Goal: Use online tool/utility: Utilize a website feature to perform a specific function

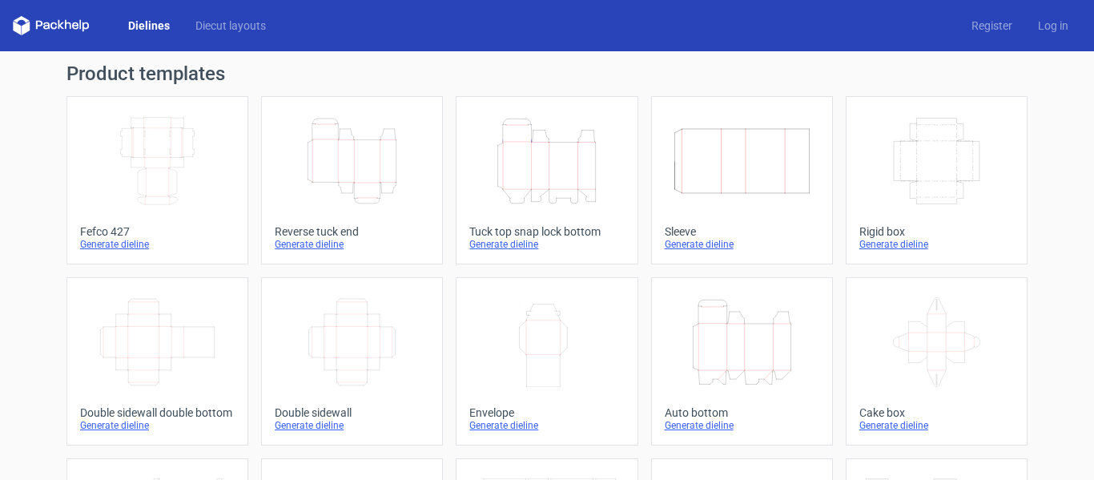
click at [538, 171] on icon "Height Depth Width" at bounding box center [547, 161] width 142 height 90
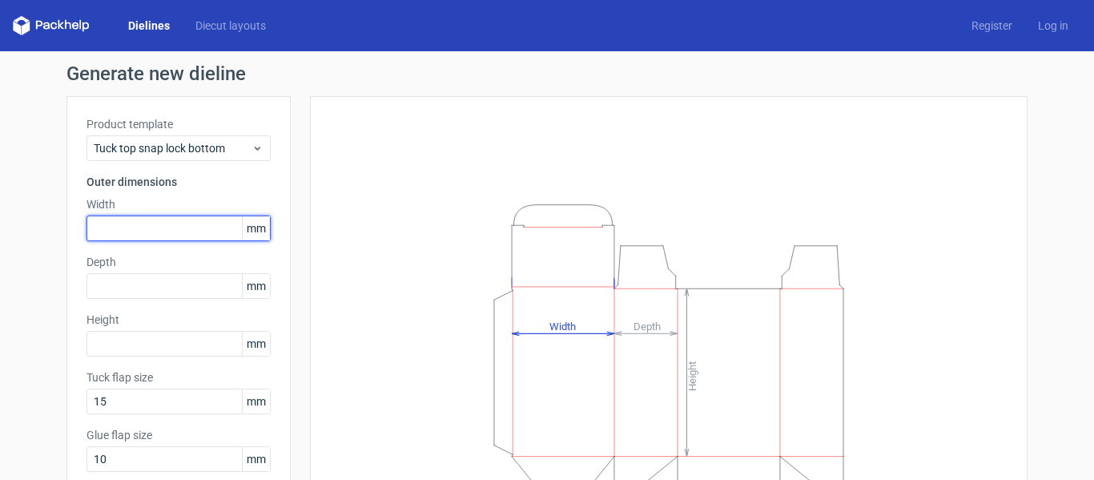
click at [179, 224] on input "text" at bounding box center [178, 228] width 184 height 26
type input "125"
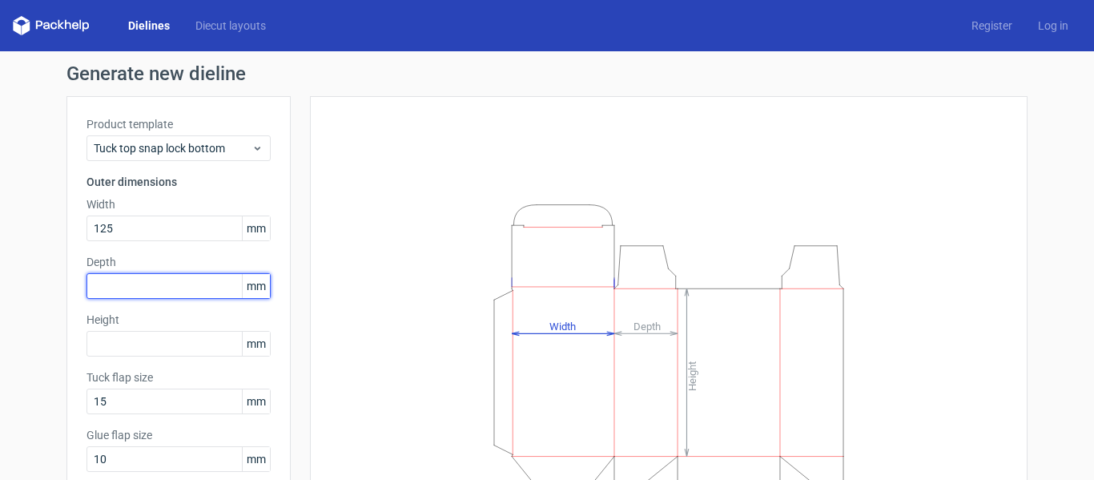
click at [167, 281] on input "text" at bounding box center [178, 286] width 184 height 26
type input "125"
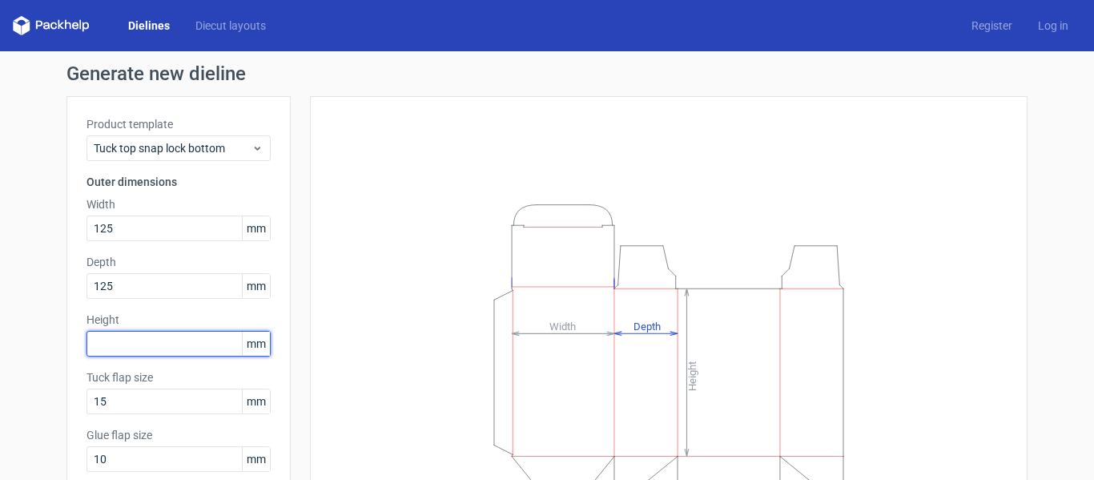
click at [163, 340] on input "text" at bounding box center [178, 344] width 184 height 26
type input "285"
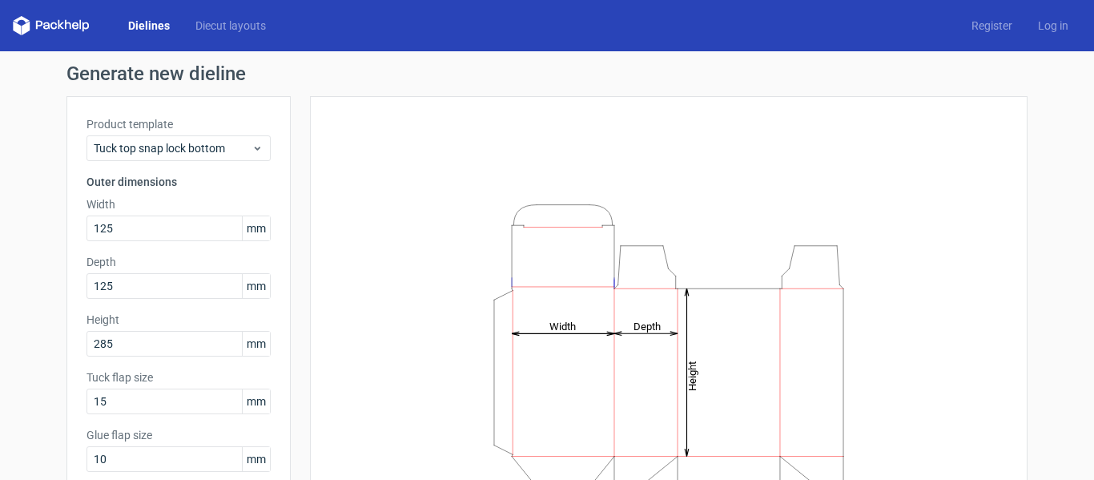
click at [772, 209] on icon "Height Depth Width" at bounding box center [668, 355] width 480 height 320
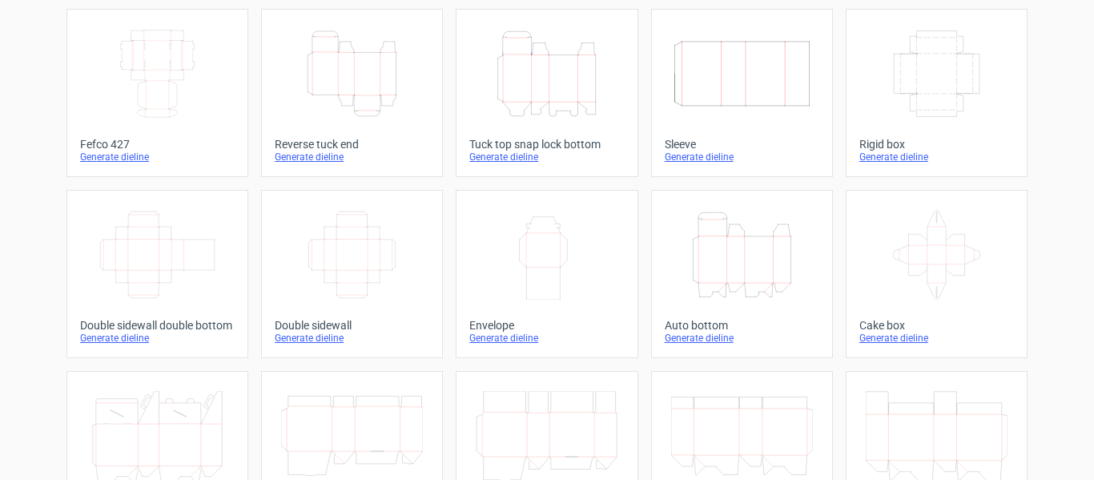
click at [715, 282] on icon "Height Depth Width" at bounding box center [742, 255] width 142 height 90
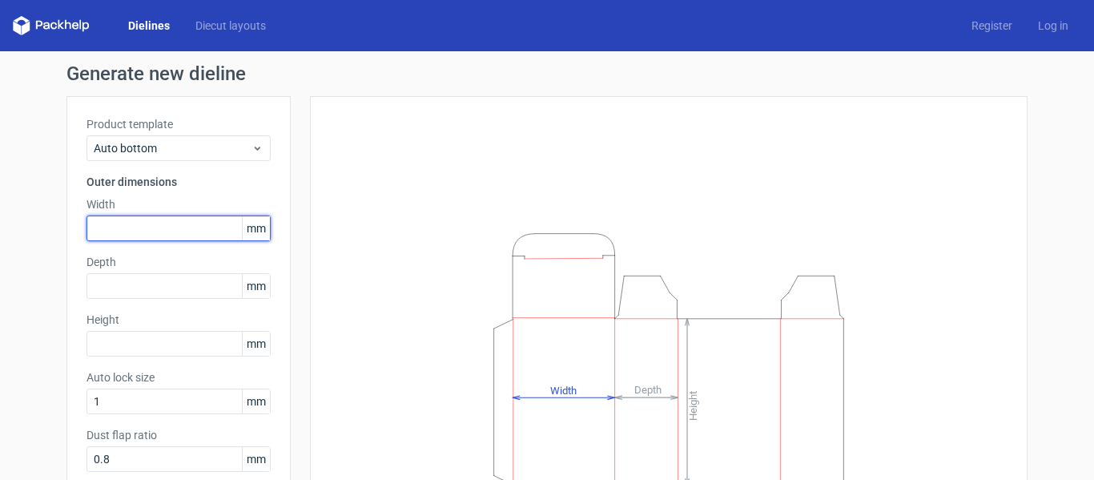
click at [158, 225] on input "text" at bounding box center [178, 228] width 184 height 26
type input "125"
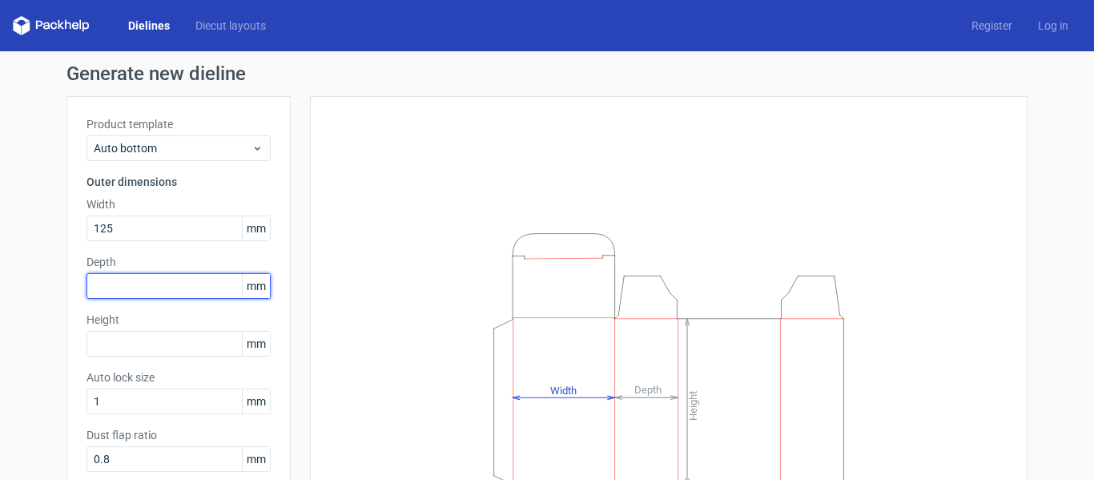
click at [144, 279] on input "text" at bounding box center [178, 286] width 184 height 26
type input "125"
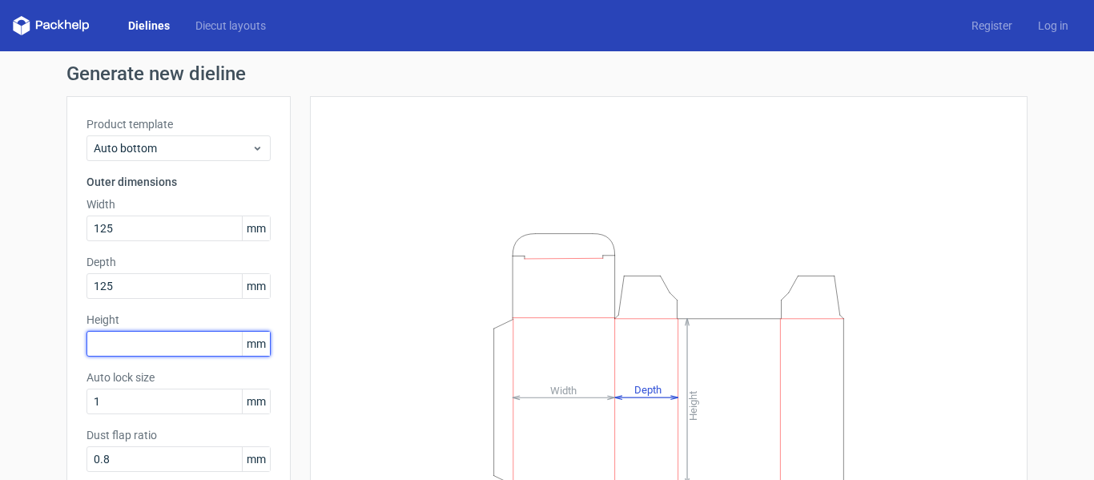
click at [139, 339] on input "text" at bounding box center [178, 344] width 184 height 26
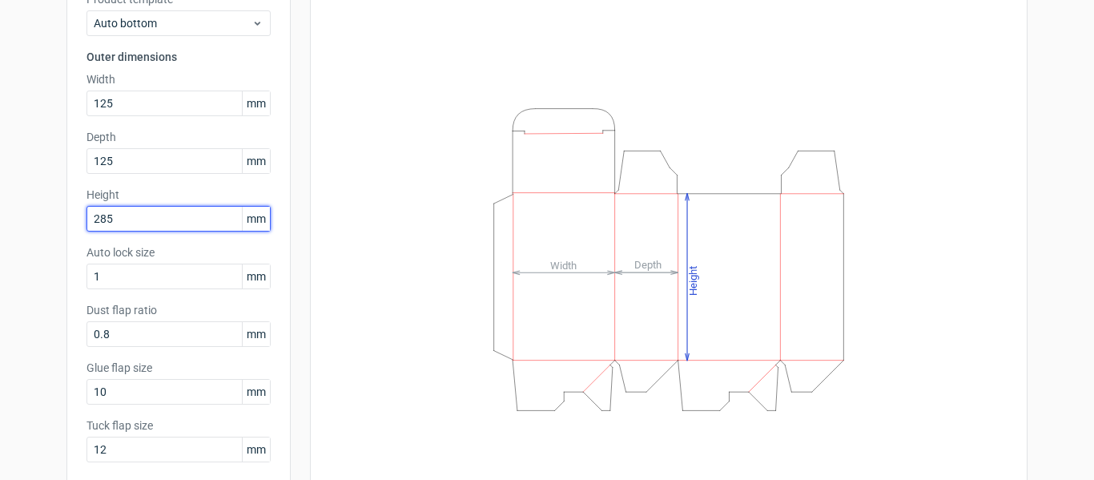
scroll to position [127, 0]
type input "285"
